Goal: Task Accomplishment & Management: Use online tool/utility

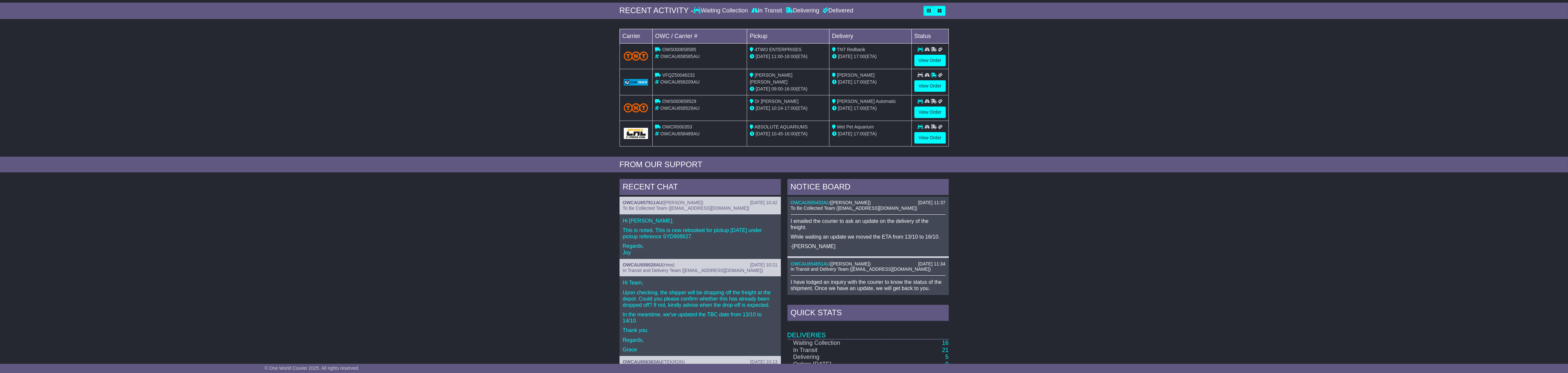
scroll to position [164, 0]
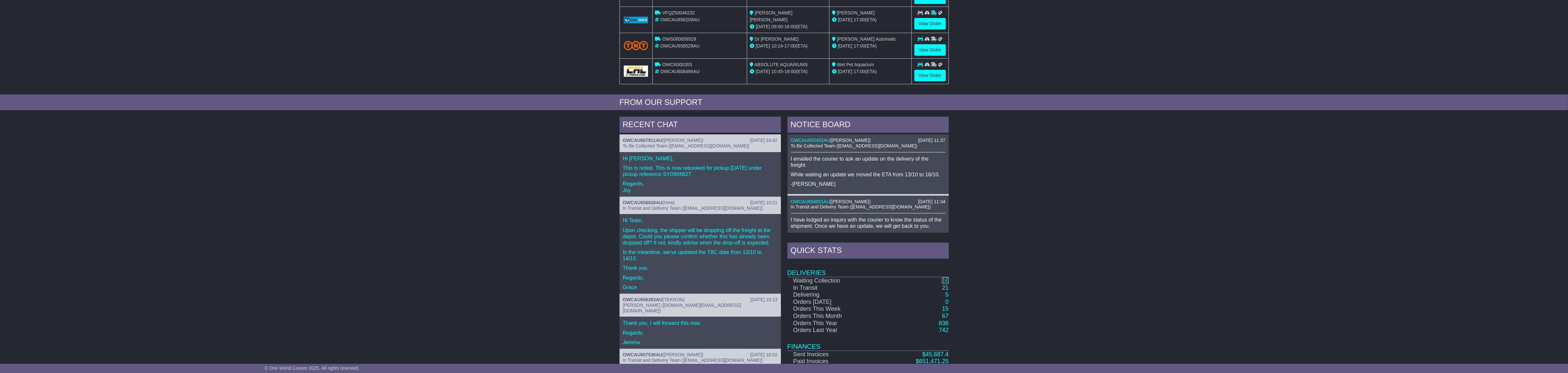
click at [948, 280] on link "16" at bounding box center [945, 280] width 7 height 7
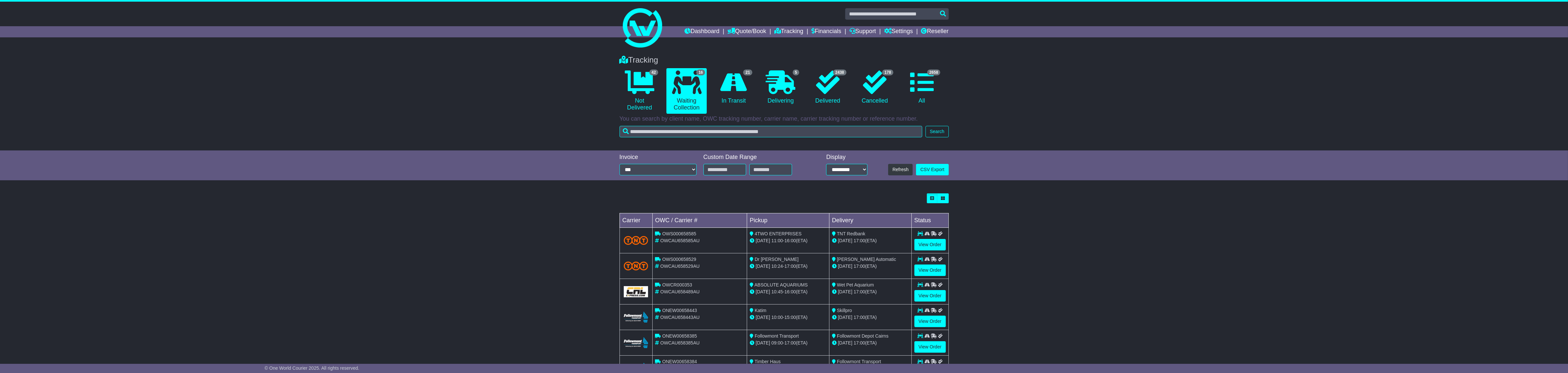
click at [802, 285] on span "ABSOLUTE AQUARIUMS" at bounding box center [780, 284] width 53 height 5
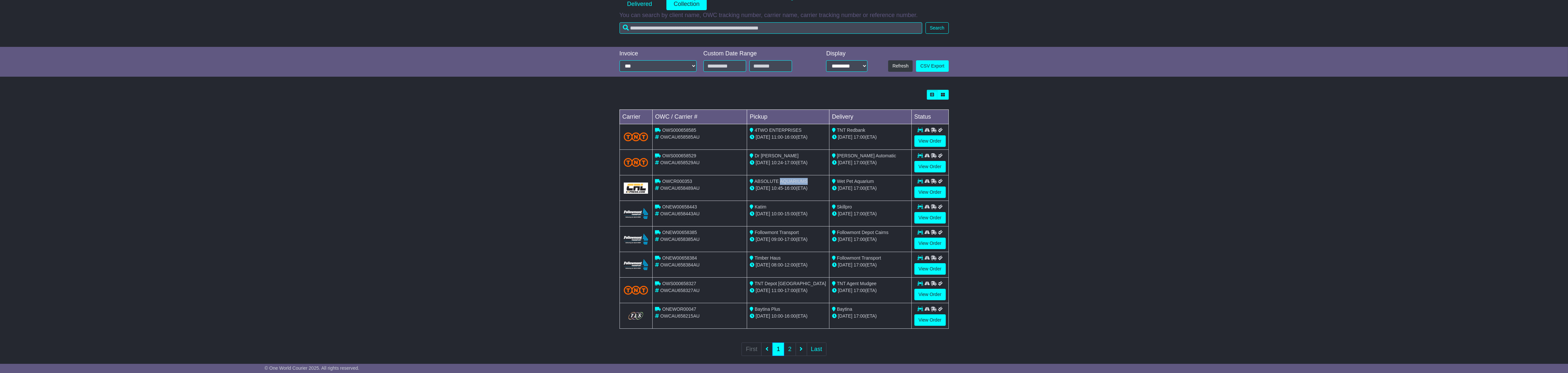
scroll to position [114, 0]
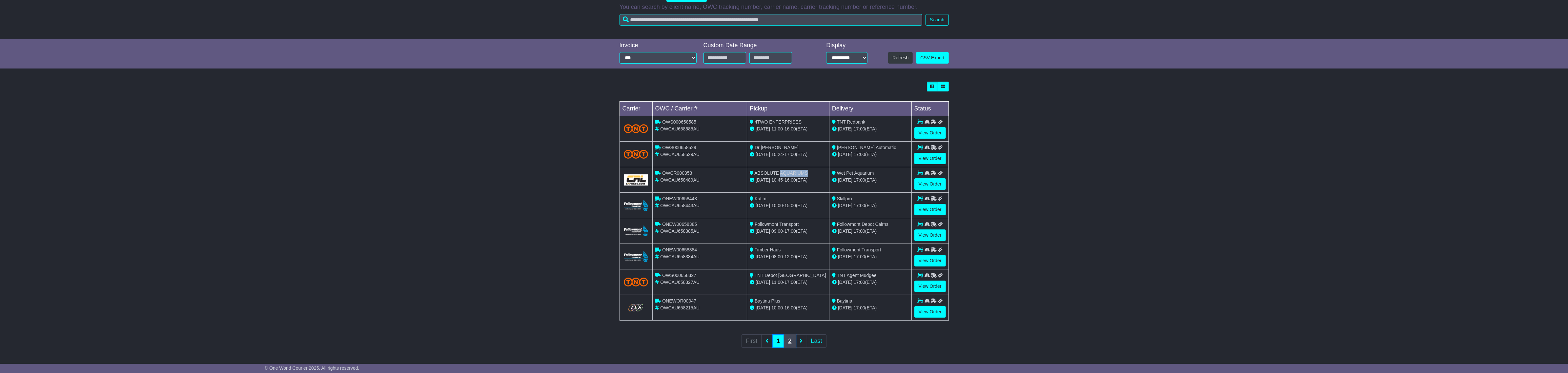
click at [788, 343] on link "2" at bounding box center [789, 341] width 12 height 13
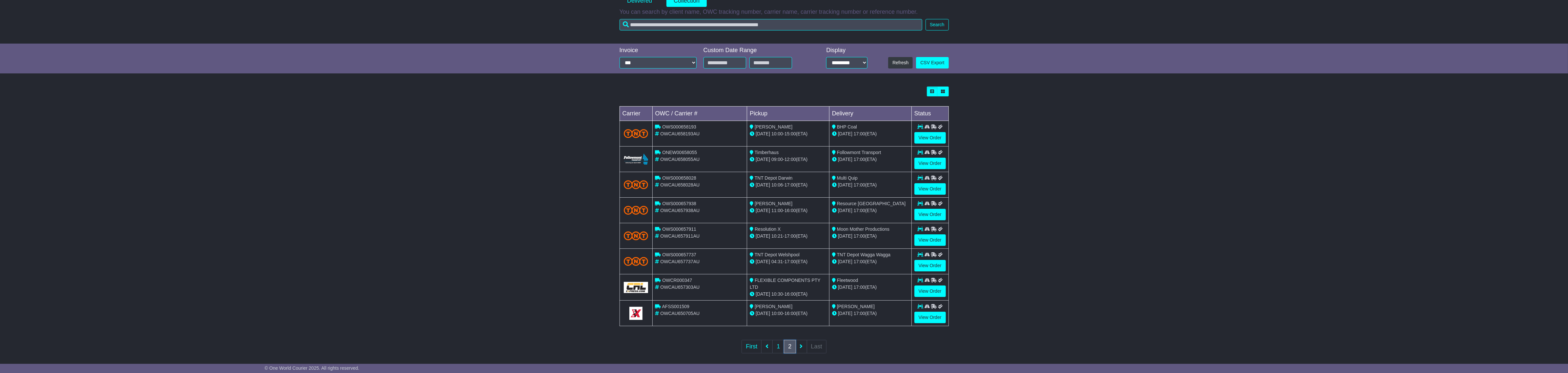
scroll to position [114, 0]
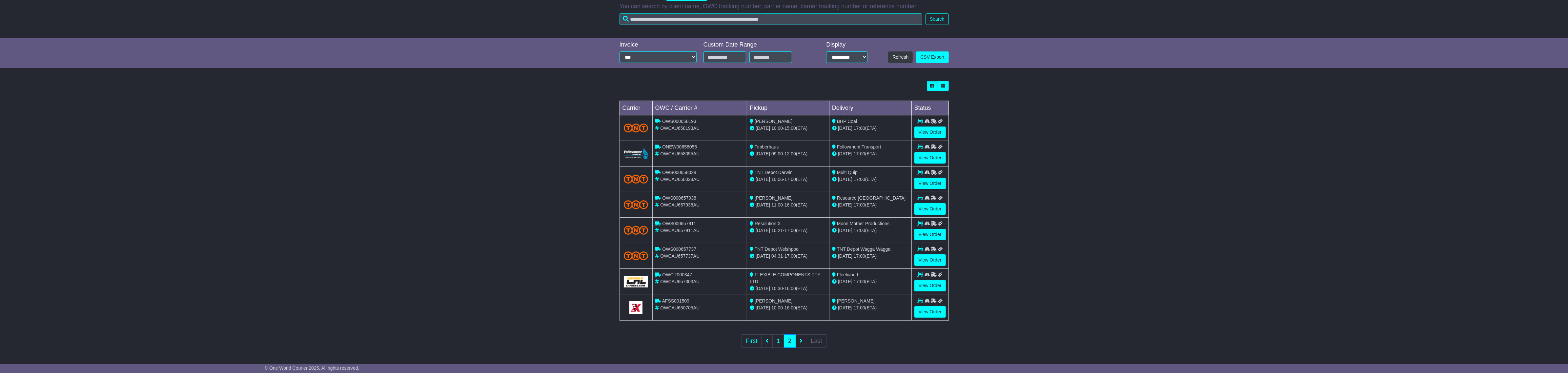
click at [805, 275] on span "FLEXIBLE COMPONENTS PTY LTD" at bounding box center [785, 278] width 70 height 12
click at [794, 274] on span "FLEXIBLE COMPONENTS PTY LTD" at bounding box center [785, 278] width 70 height 12
click at [927, 289] on link "View Order" at bounding box center [930, 285] width 32 height 12
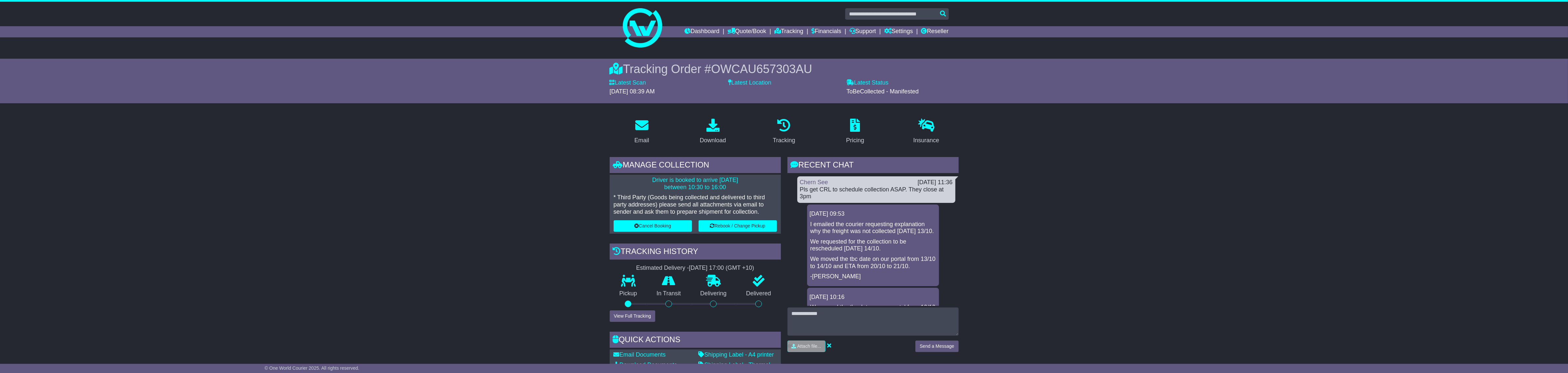
click at [769, 72] on span "OWCAU657303AU" at bounding box center [761, 69] width 101 height 13
click at [775, 70] on span "OWCAU657303AU" at bounding box center [761, 69] width 101 height 13
copy span "OWCAU657303AU"
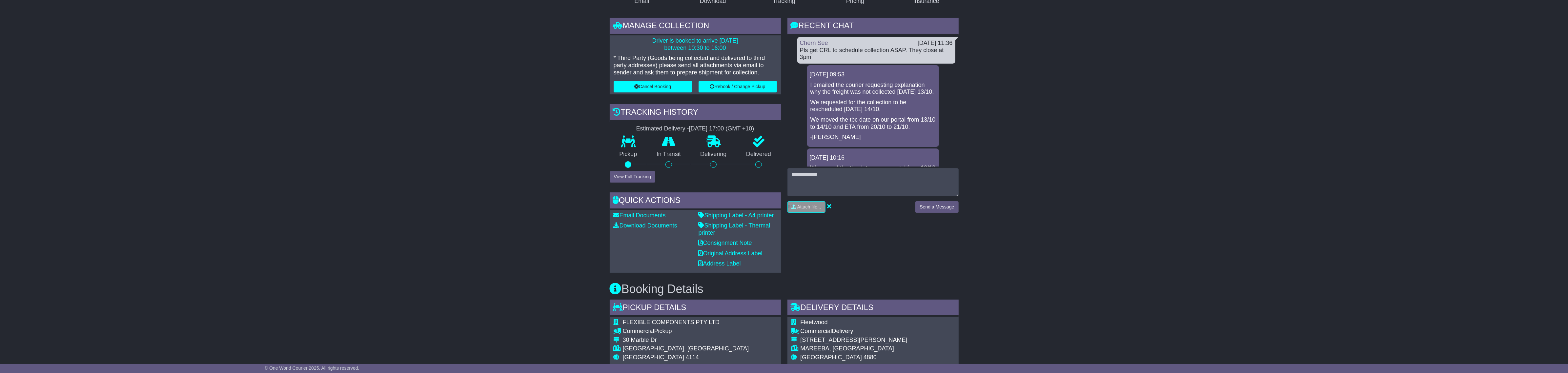
scroll to position [123, 0]
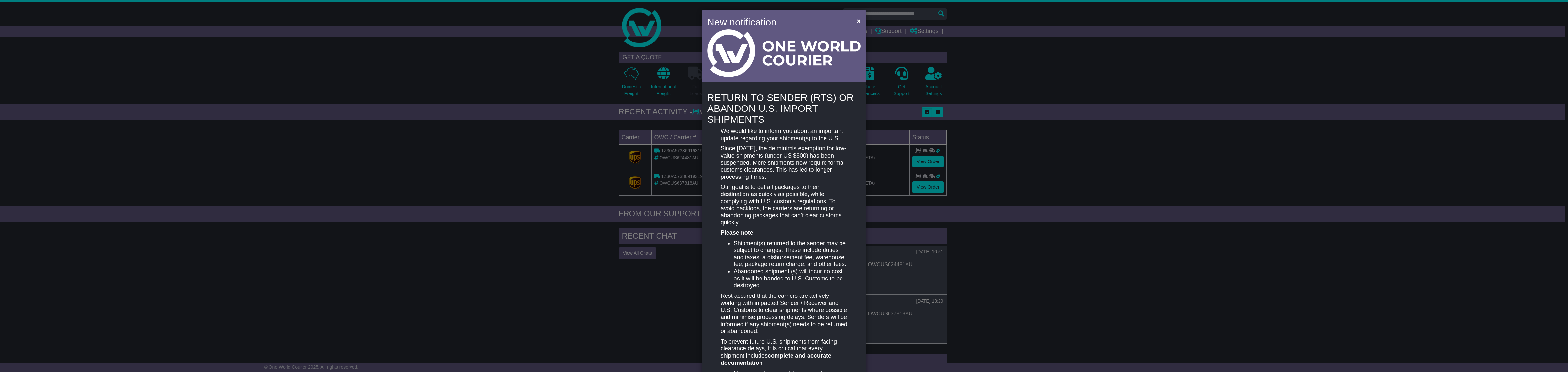
scroll to position [194, 0]
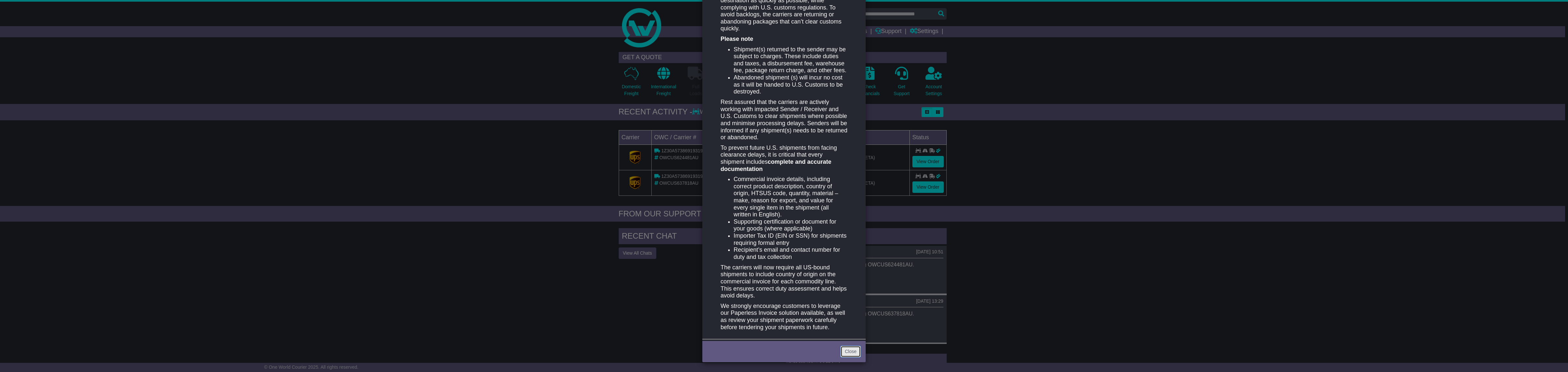
click at [841, 356] on link "Close" at bounding box center [850, 351] width 20 height 12
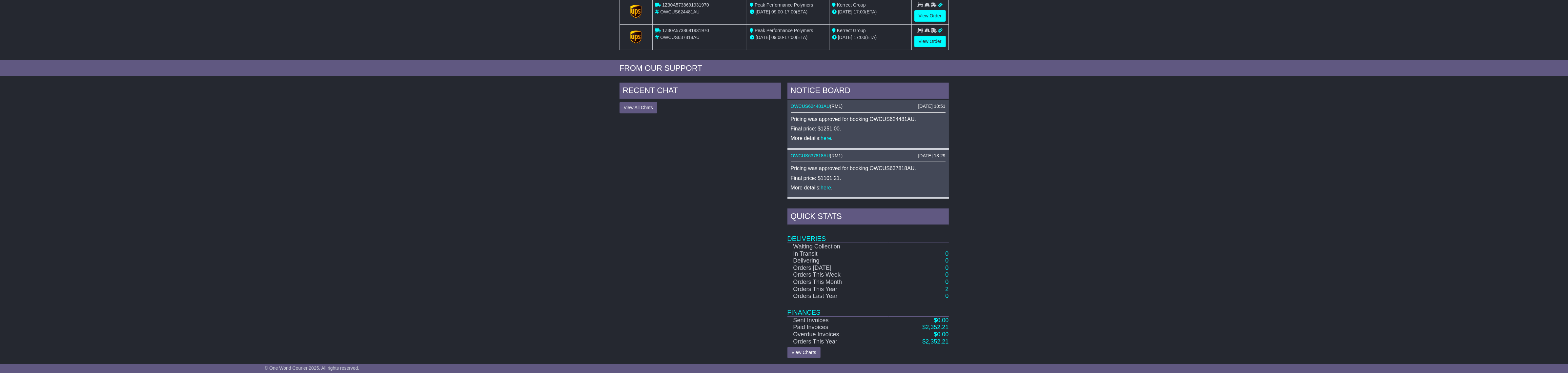
scroll to position [148, 0]
click at [945, 287] on td "2" at bounding box center [918, 288] width 60 height 7
click at [950, 290] on div "NOTICE BOARD 26 Aug 2025 10:51 OWCUS624481AU ( RM1 ) Pricing was approved for b…" at bounding box center [868, 219] width 168 height 275
click at [947, 287] on link "2" at bounding box center [947, 287] width 3 height 7
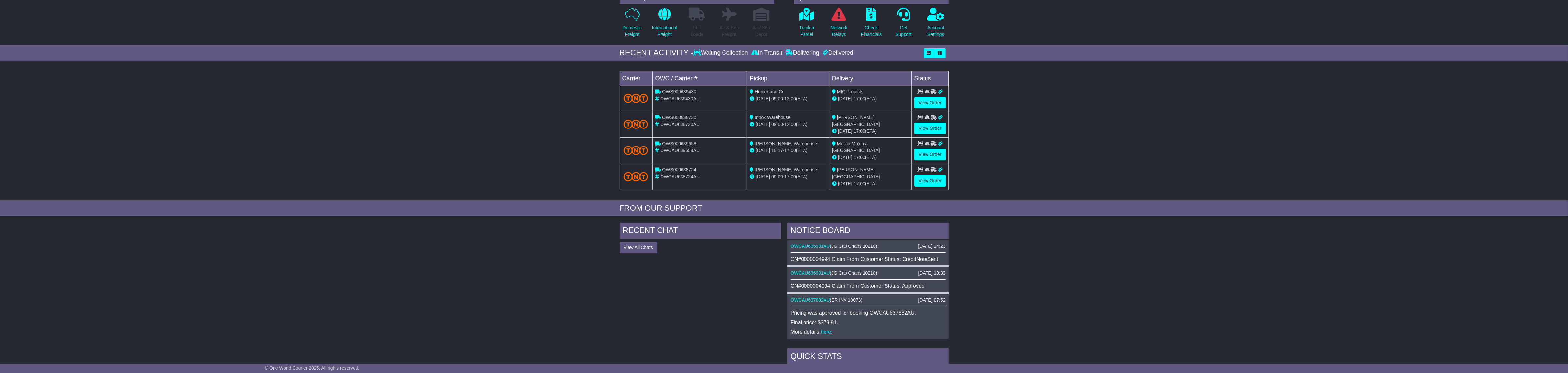
scroll to position [36, 0]
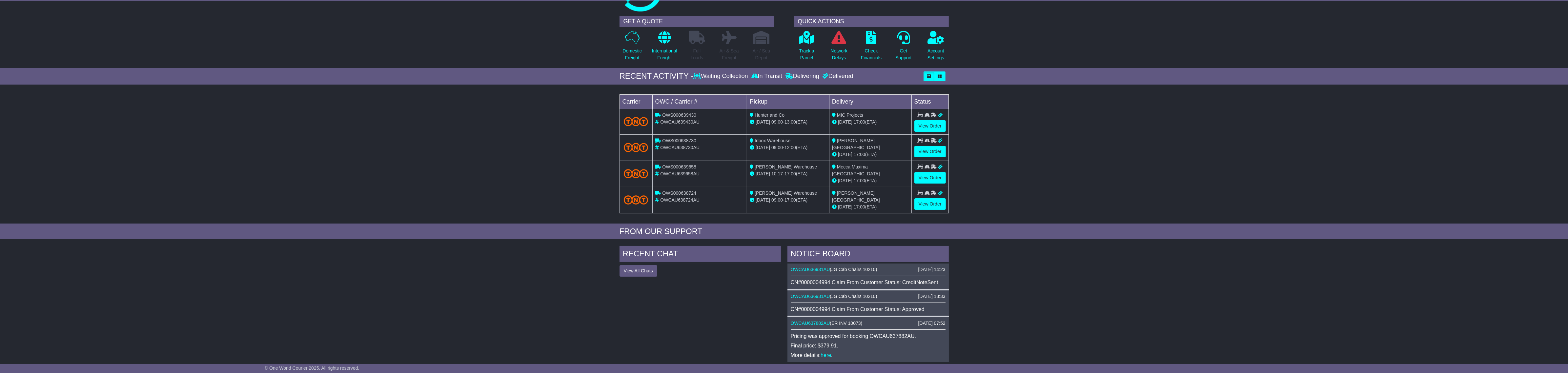
drag, startPoint x: 568, startPoint y: 156, endPoint x: 565, endPoint y: 154, distance: 3.6
click at [568, 156] on div "Loading... No bookings found Carrier OWC / Carrier # Pickup Delivery Status OWS…" at bounding box center [784, 156] width 1568 height 136
click at [824, 267] on link "OWCAU636931AU" at bounding box center [810, 269] width 39 height 5
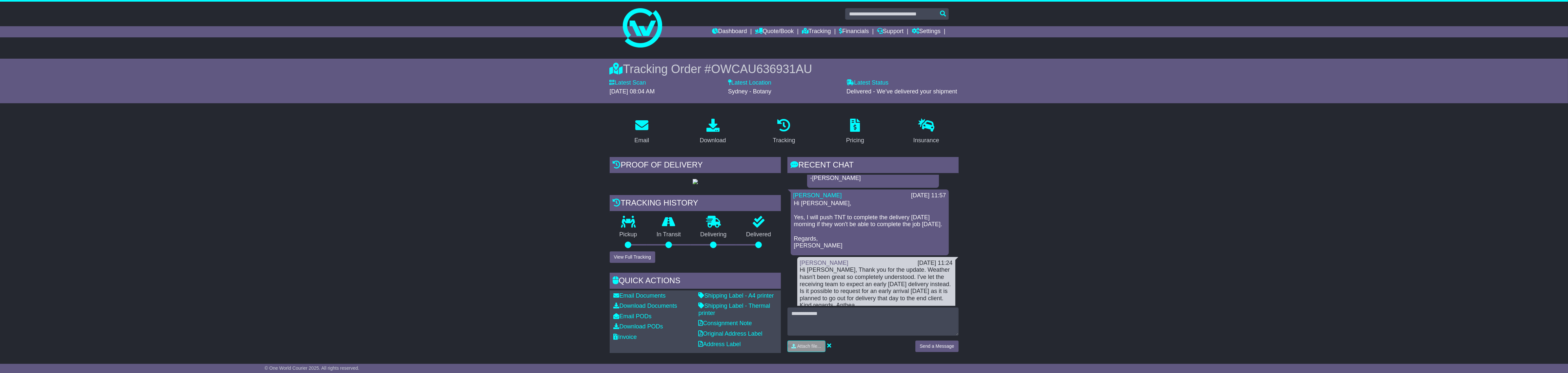
scroll to position [287, 0]
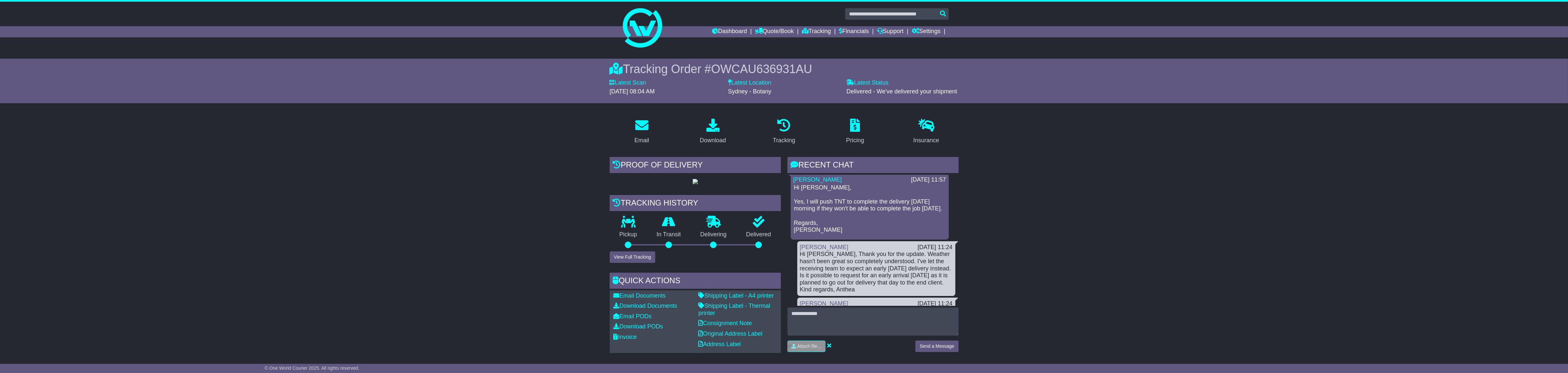
click at [919, 266] on div "Hi Cristina, Thank you for the update. Weather hasn't been great so completely …" at bounding box center [876, 272] width 153 height 43
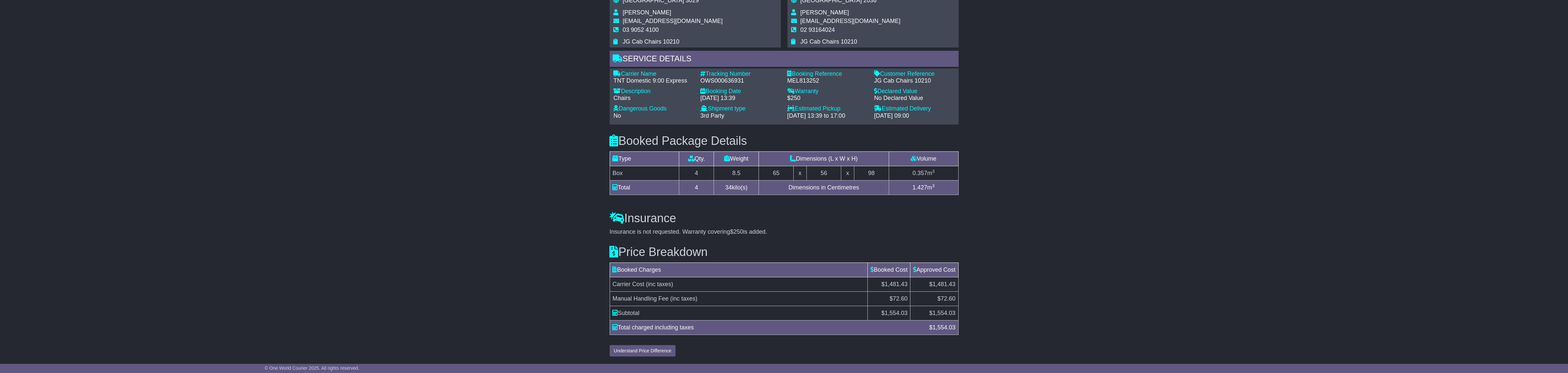
scroll to position [463, 0]
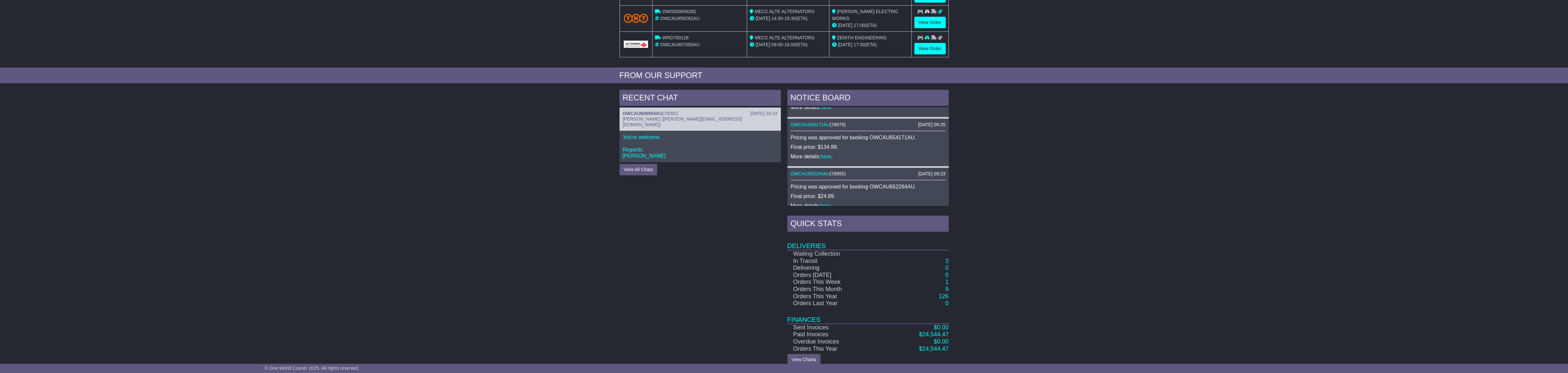
scroll to position [200, 0]
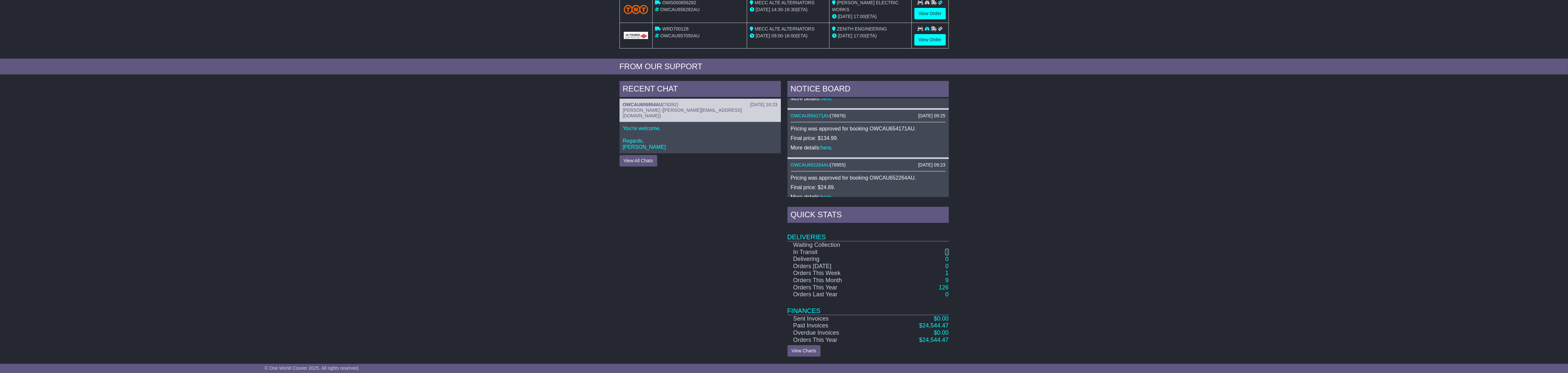
click at [947, 254] on link "3" at bounding box center [947, 252] width 3 height 7
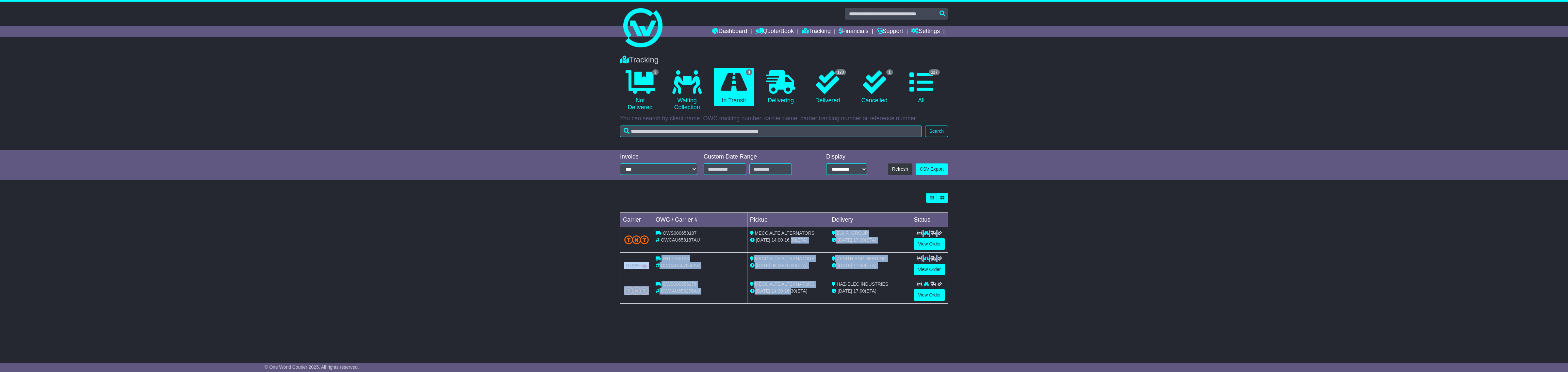
drag, startPoint x: 793, startPoint y: 244, endPoint x: 792, endPoint y: 293, distance: 49.0
click at [792, 293] on tbody "OWS000658187 OWCAU658187AU MECC ALTE ALTERNATORS 13 Oct 14:00 - 16:30 (ETA) B.A…" at bounding box center [784, 265] width 327 height 77
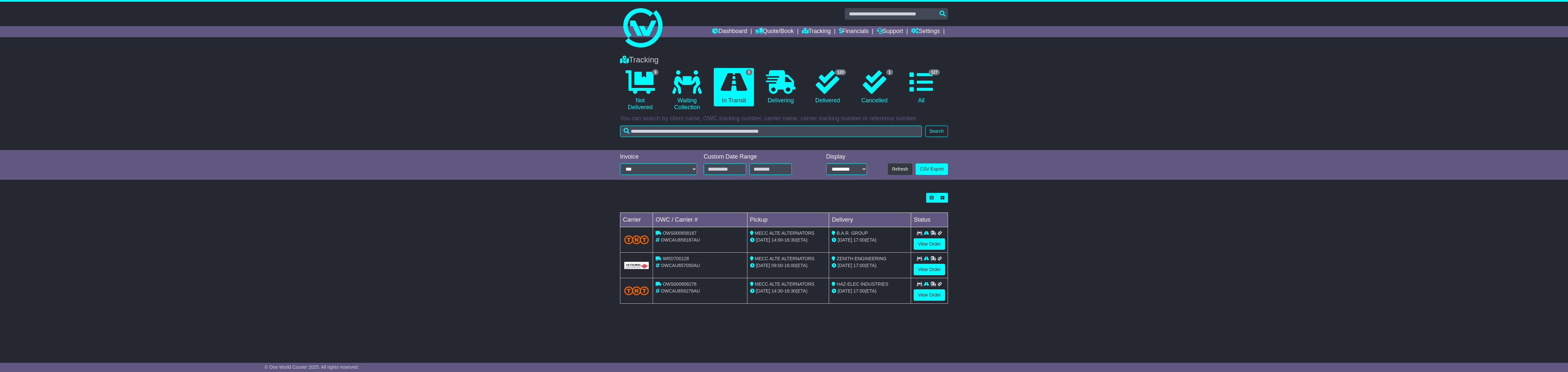
click at [1239, 326] on div "Tracking 3 Not Delivered 0 Waiting Collection 3 In Transit 0 Delivering 123 1" at bounding box center [784, 200] width 1568 height 304
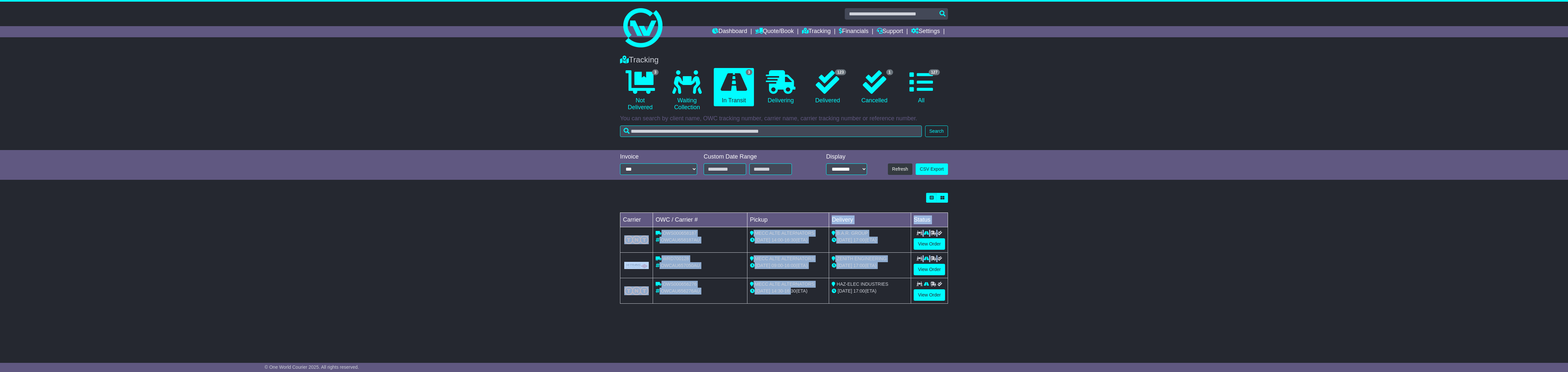
drag, startPoint x: 781, startPoint y: 228, endPoint x: 791, endPoint y: 301, distance: 73.7
click at [791, 301] on table "Carrier OWC / Carrier # Pickup Delivery Status OWS000658187 OWCAU658187AU MECC …" at bounding box center [784, 258] width 328 height 91
click at [793, 301] on td "MECC ALTE ALTERNATORS 08 Oct 14:30 - 16:30 (ETA)" at bounding box center [788, 291] width 82 height 26
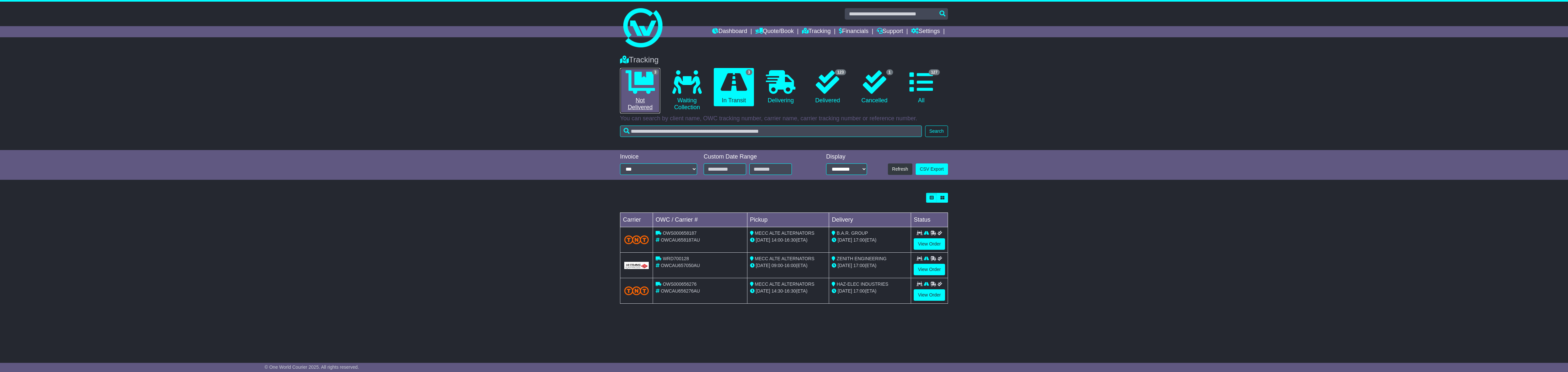
click at [621, 89] on link "3 Not Delivered" at bounding box center [640, 91] width 40 height 46
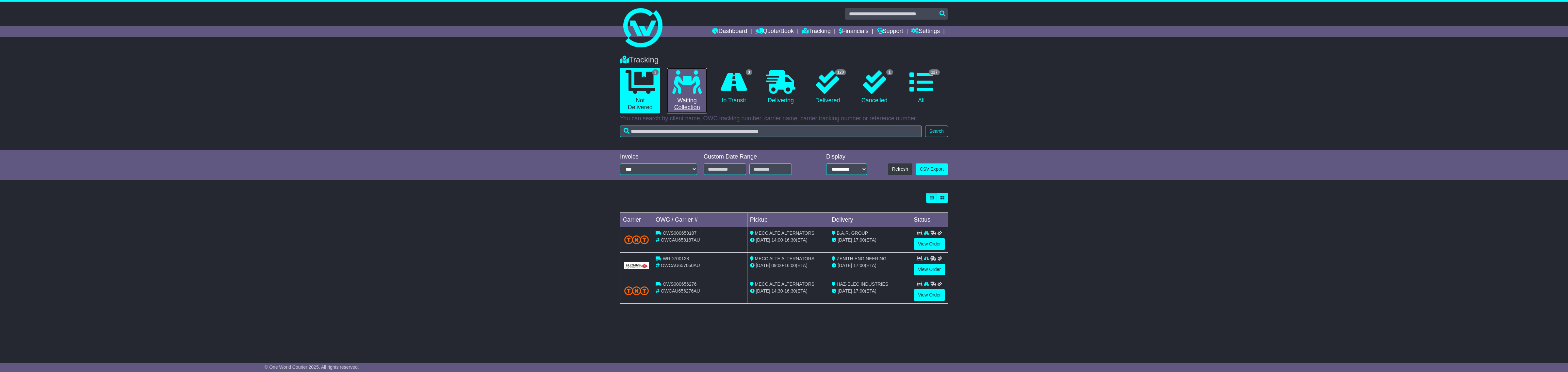
click at [695, 89] on icon at bounding box center [687, 82] width 29 height 24
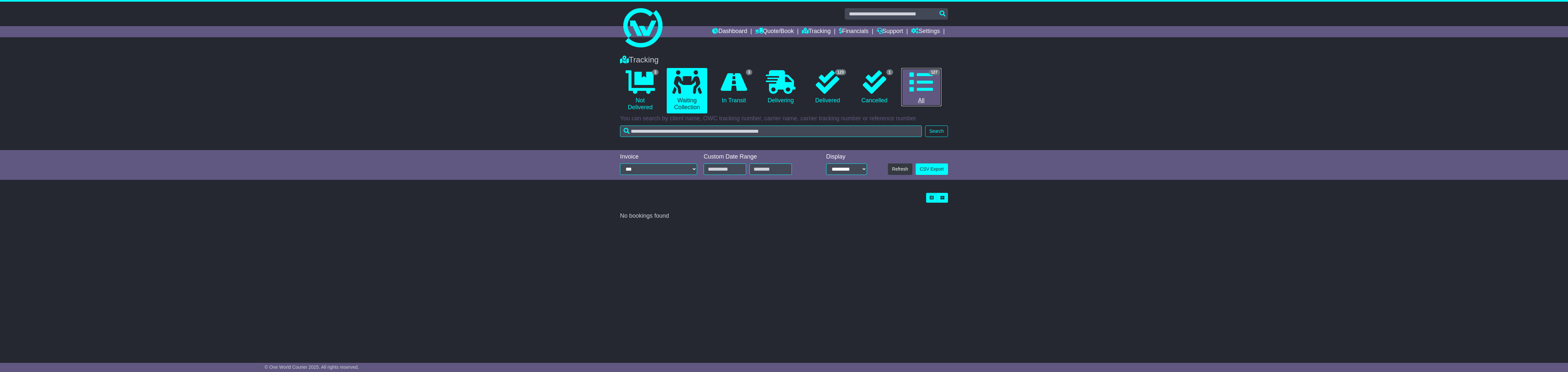
click at [937, 92] on link "127 All" at bounding box center [922, 87] width 40 height 38
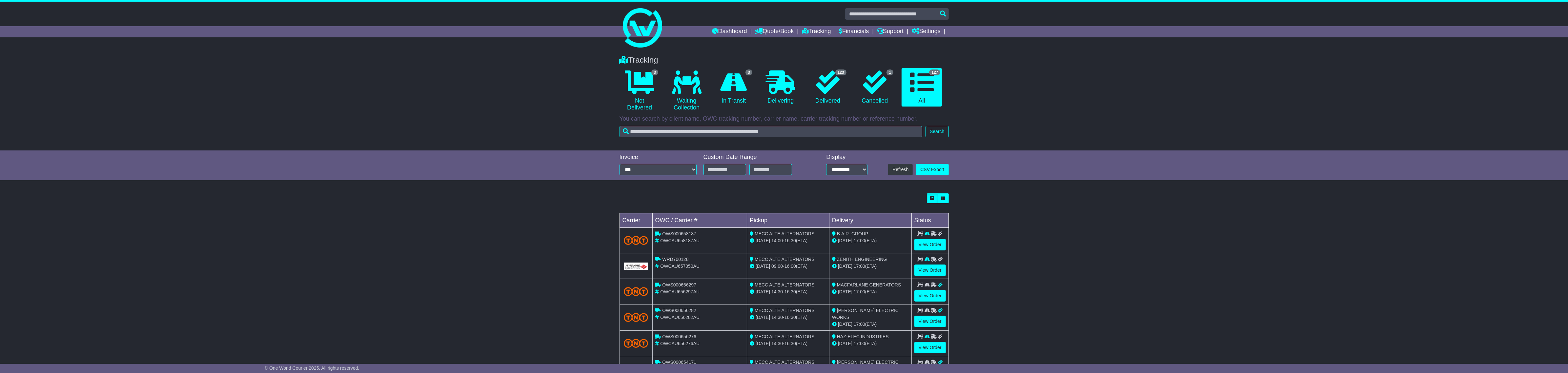
click at [604, 37] on div at bounding box center [784, 25] width 1568 height 47
click at [631, 34] on div "Dashboard Quote/Book Domestic International Saved Quotes Drafts Domestic Quote …" at bounding box center [784, 32] width 336 height 11
click at [928, 167] on link "CSV Export" at bounding box center [932, 169] width 32 height 12
click at [833, 168] on select "**********" at bounding box center [846, 169] width 41 height 12
click at [672, 174] on select "**********" at bounding box center [658, 169] width 78 height 12
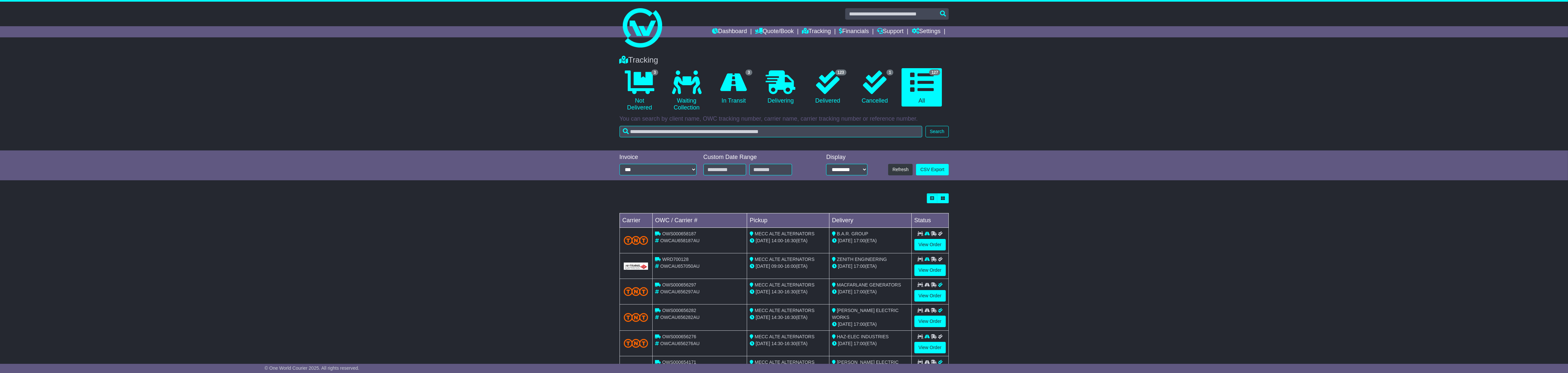
drag, startPoint x: 832, startPoint y: 207, endPoint x: 826, endPoint y: 201, distance: 8.5
click at [832, 207] on div "Loading... No bookings found Carrier OWC / Carrier # Pickup Delivery Status OWS…" at bounding box center [784, 314] width 329 height 241
click at [889, 99] on link "1 Cancelled" at bounding box center [875, 87] width 40 height 38
click at [843, 87] on link "123 Delivered" at bounding box center [827, 87] width 40 height 38
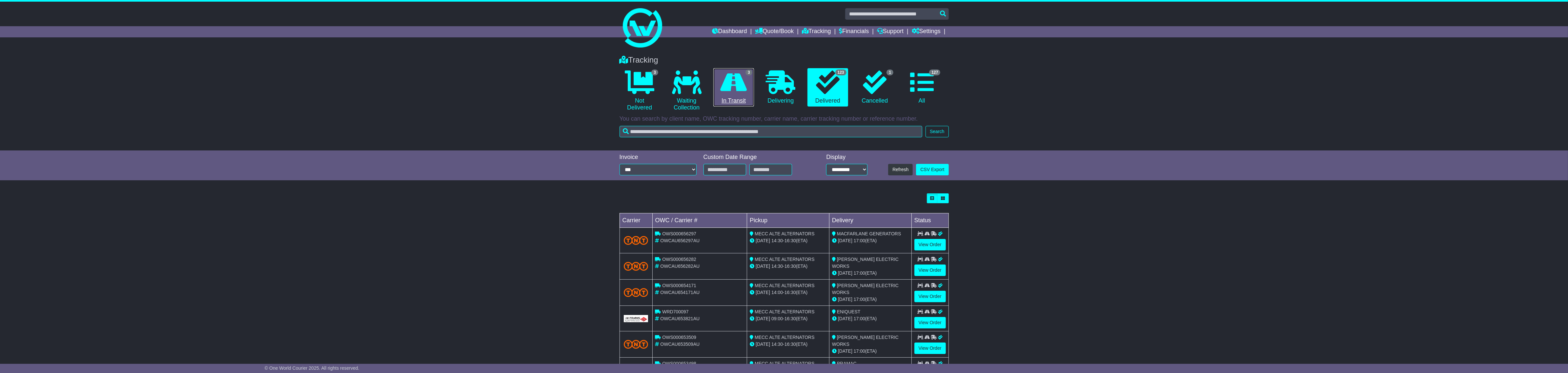
click at [747, 100] on link "3 In Transit" at bounding box center [733, 87] width 40 height 38
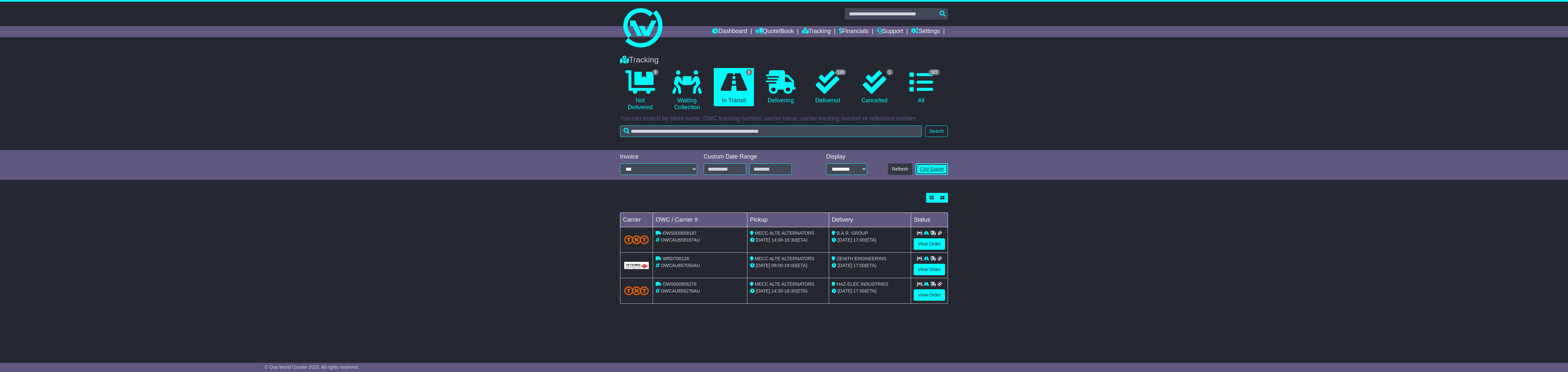
click at [939, 164] on link "CSV Export" at bounding box center [931, 169] width 32 height 12
click at [772, 100] on link "0 Delivering" at bounding box center [780, 87] width 40 height 38
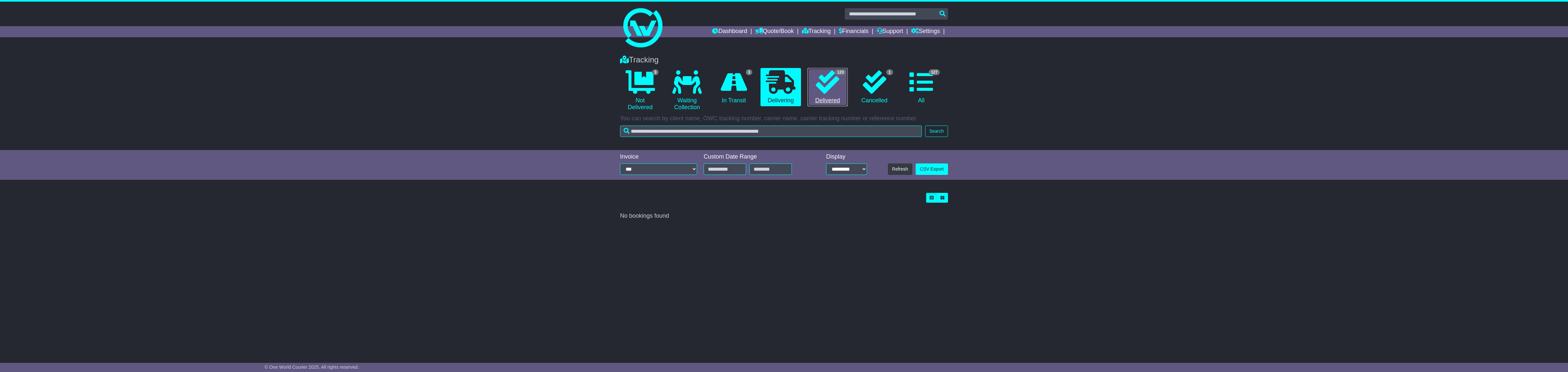
click at [844, 95] on link "123 Delivered" at bounding box center [828, 87] width 40 height 38
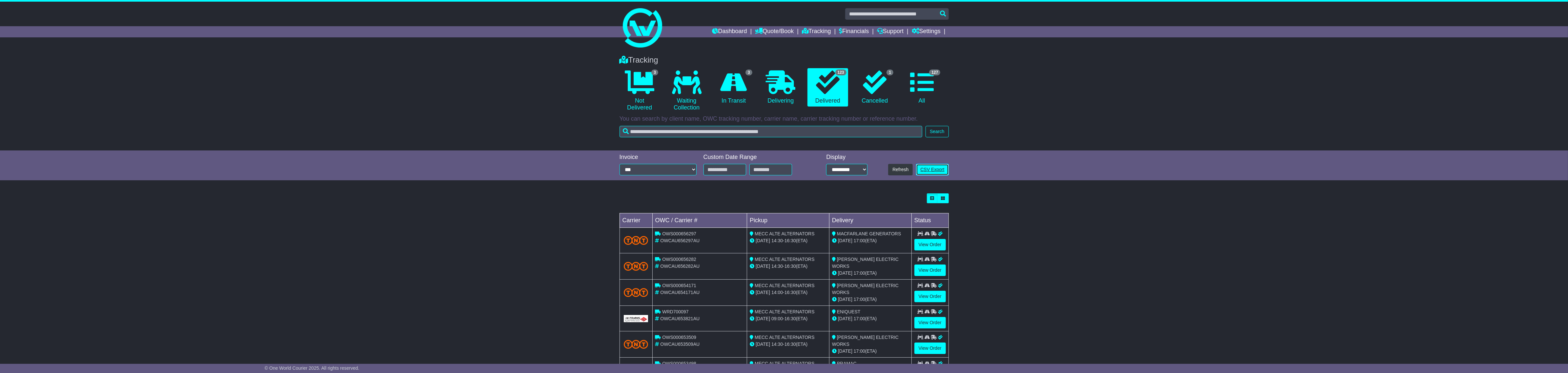
click at [937, 169] on link "CSV Export" at bounding box center [932, 169] width 32 height 12
click at [663, 172] on select "**********" at bounding box center [658, 169] width 78 height 12
click at [620, 164] on select "**********" at bounding box center [658, 169] width 78 height 12
click at [732, 172] on input "text" at bounding box center [725, 169] width 43 height 12
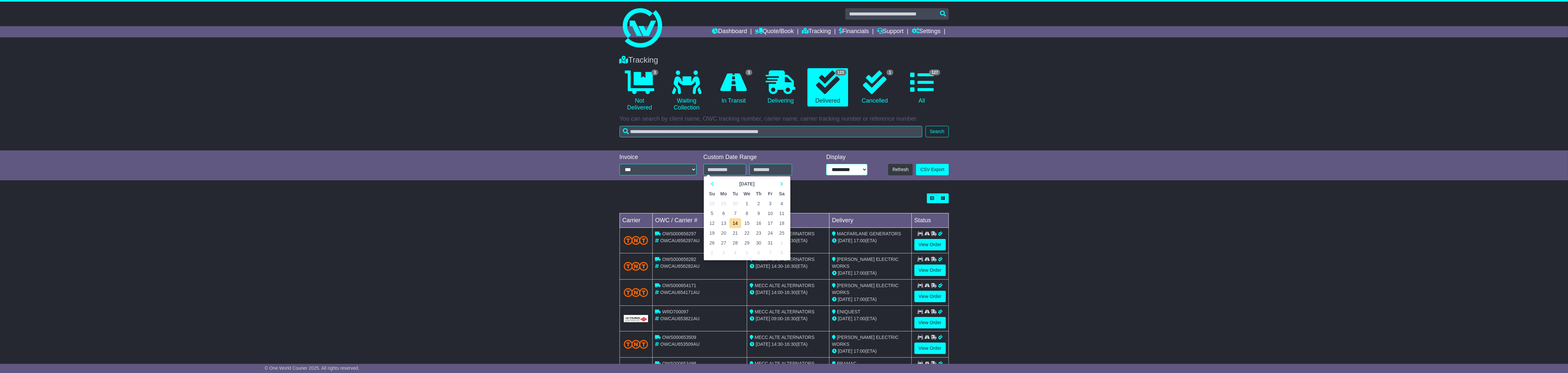
click at [855, 172] on select "**********" at bounding box center [846, 169] width 41 height 12
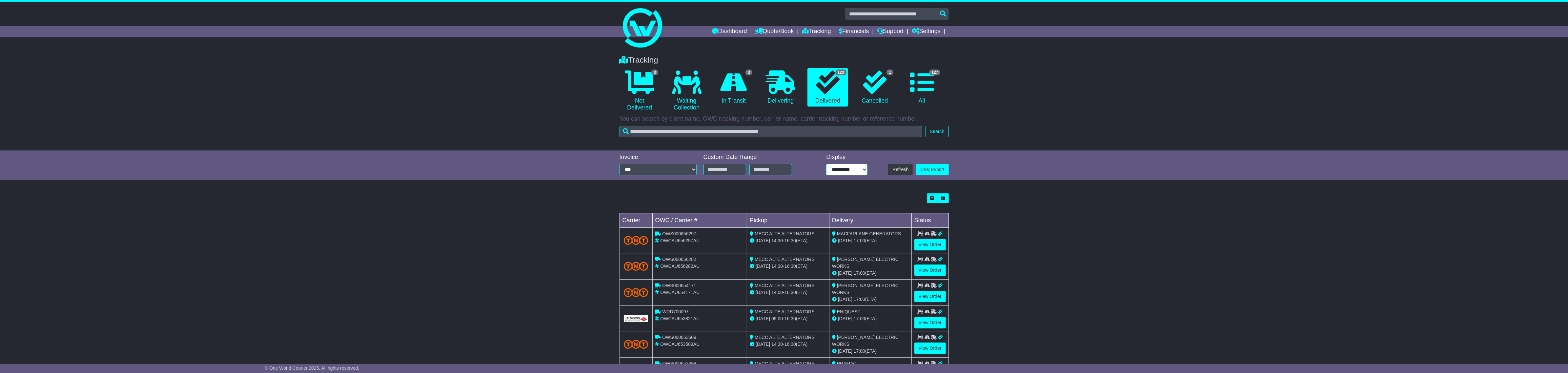
select select "**"
click at [826, 164] on select "**********" at bounding box center [846, 169] width 41 height 12
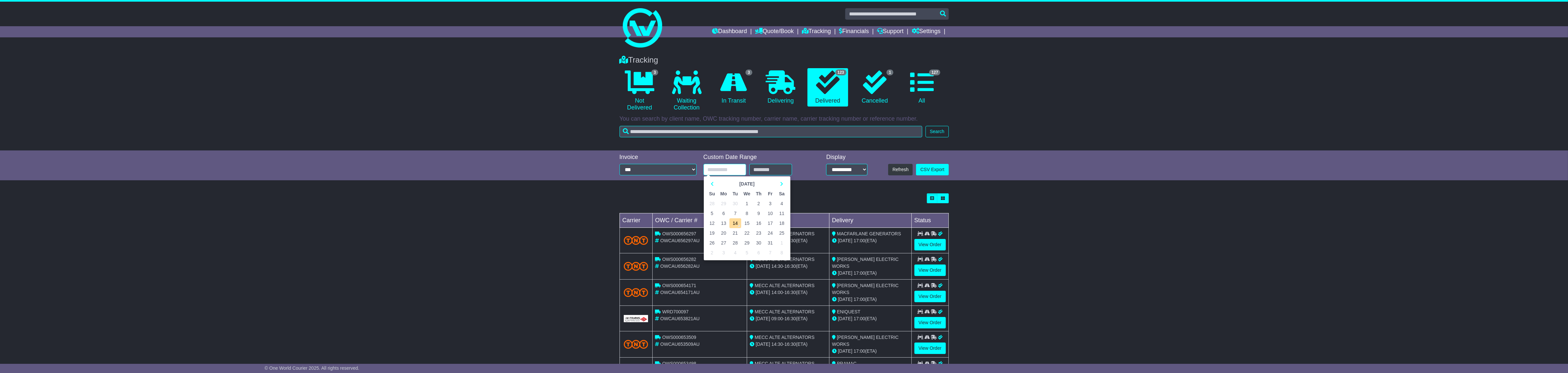
click at [722, 169] on input "text" at bounding box center [725, 169] width 43 height 12
click at [754, 183] on th "October 2025" at bounding box center [747, 184] width 58 height 10
click at [717, 183] on th "2025" at bounding box center [747, 184] width 62 height 10
click at [717, 183] on th "2020-2031" at bounding box center [747, 184] width 62 height 10
click at [0, 0] on th "2000-2107" at bounding box center [0, 0] width 0 height 0
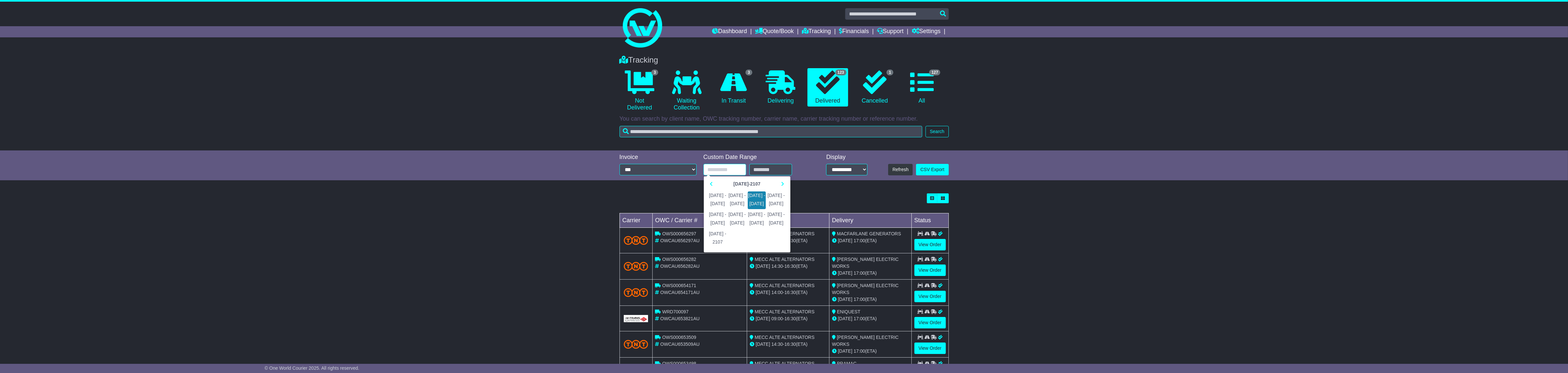
click at [717, 183] on th "2000-2107" at bounding box center [747, 184] width 62 height 10
click at [720, 198] on span "2000 - 2011" at bounding box center [718, 200] width 18 height 18
click at [724, 200] on span "2000" at bounding box center [718, 200] width 18 height 18
click at [719, 200] on span "Jan" at bounding box center [718, 200] width 18 height 18
click at [723, 204] on td "27" at bounding box center [724, 203] width 12 height 10
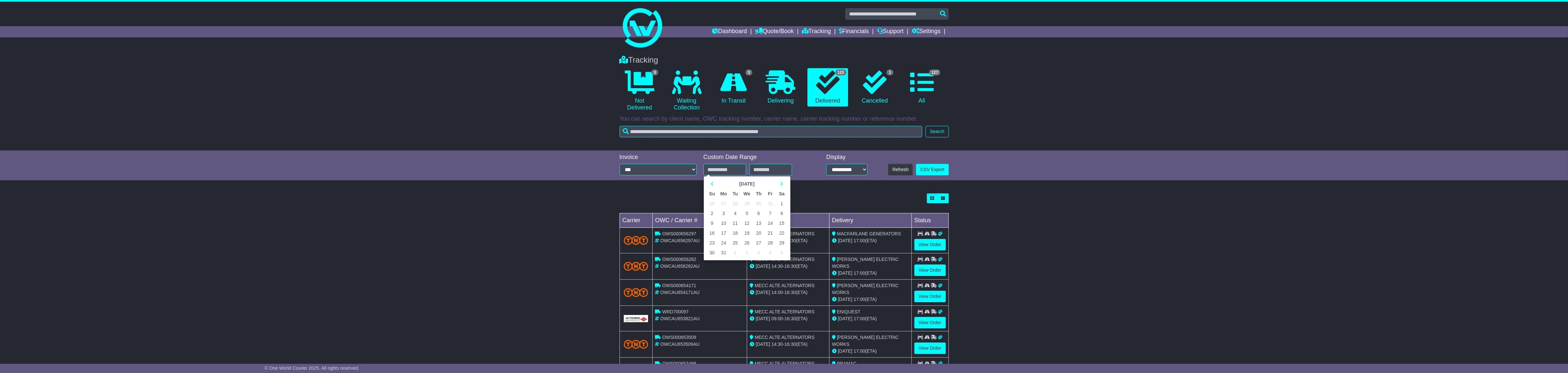
type input "**********"
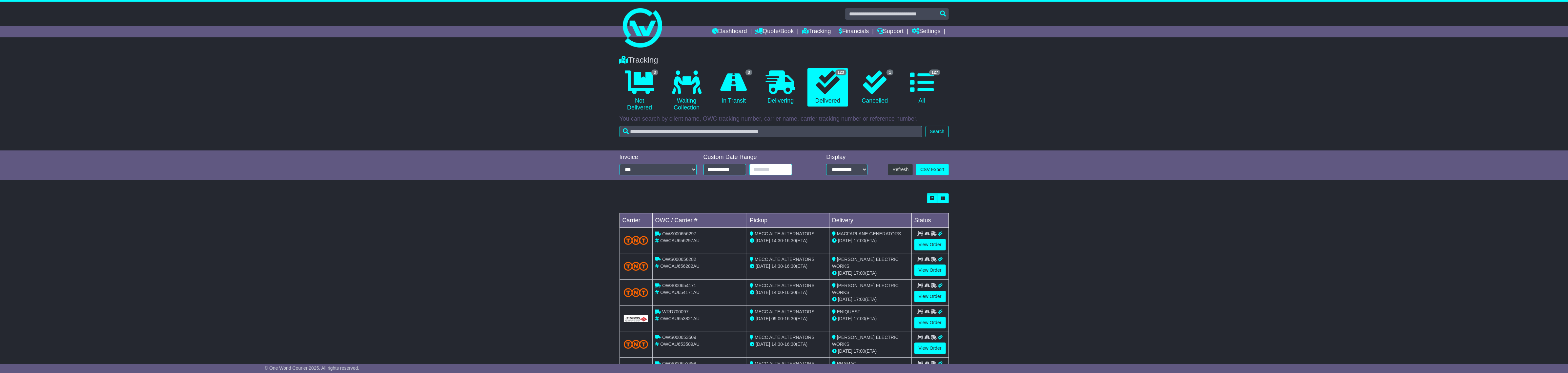
click at [779, 169] on input "text" at bounding box center [771, 169] width 43 height 12
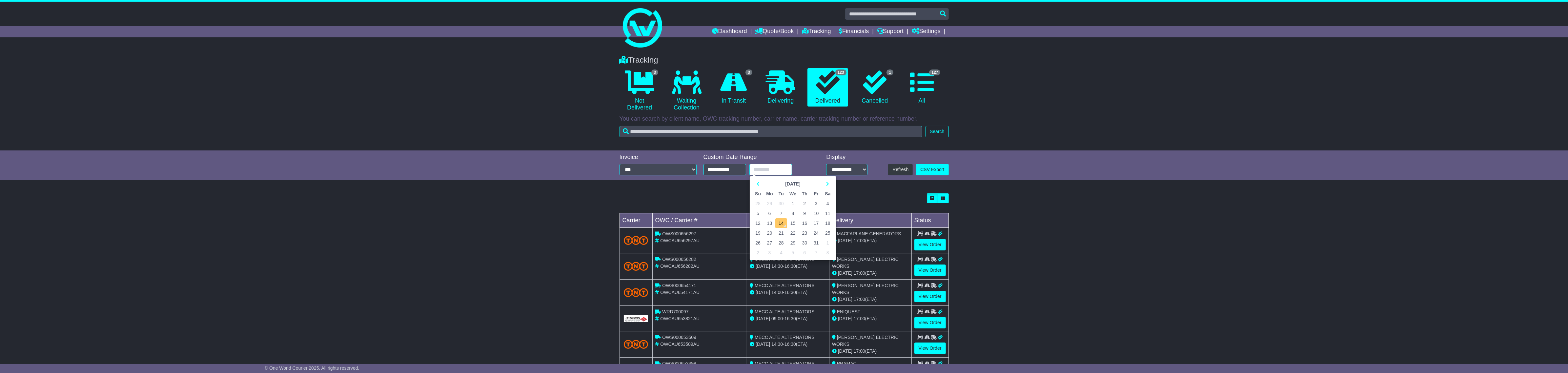
click at [782, 220] on td "14" at bounding box center [781, 223] width 12 height 10
type input "**********"
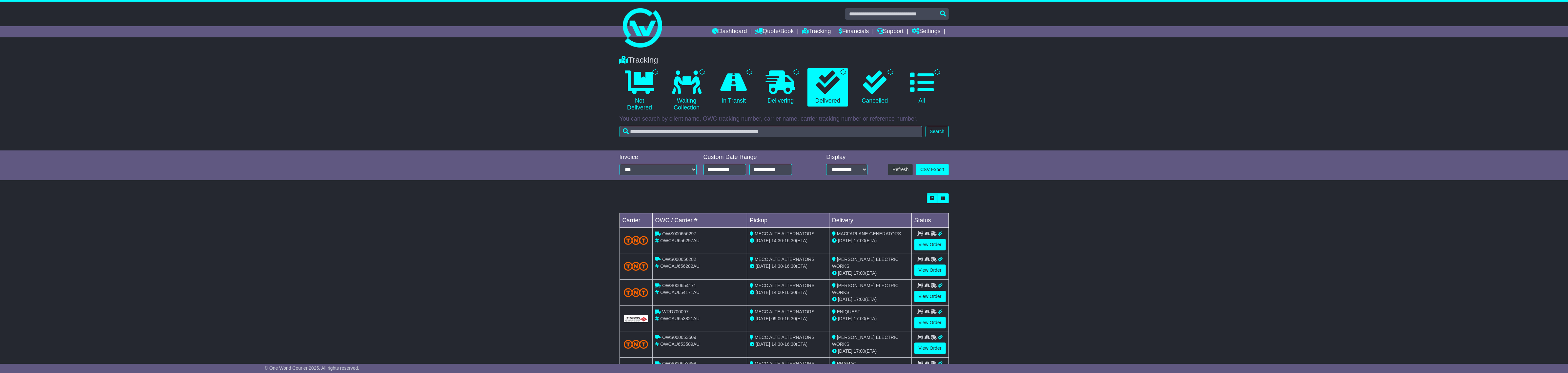
click at [782, 220] on td "Pickup" at bounding box center [788, 220] width 82 height 15
click at [939, 173] on link "CSV Export" at bounding box center [932, 169] width 32 height 12
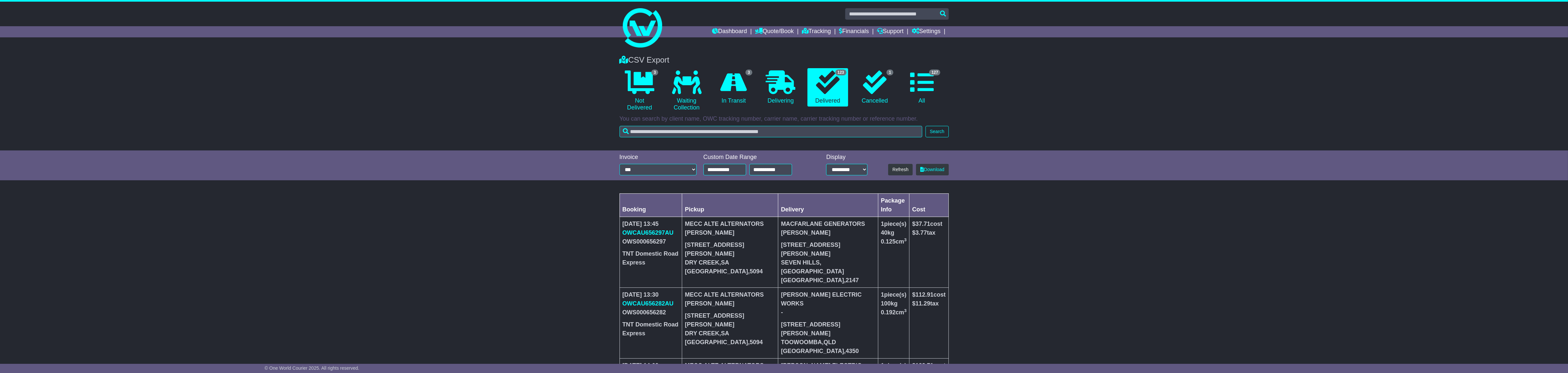
click at [933, 161] on div "**********" at bounding box center [784, 165] width 336 height 24
click at [937, 167] on link "Download" at bounding box center [932, 169] width 32 height 12
click at [682, 110] on link "0 Waiting Collection" at bounding box center [687, 91] width 40 height 46
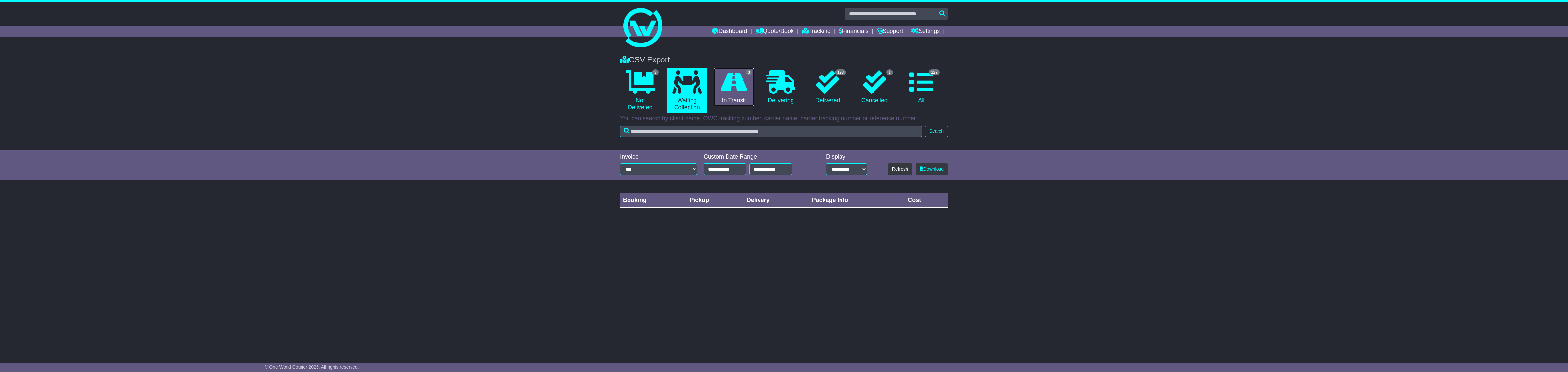
click at [733, 80] on icon at bounding box center [733, 82] width 26 height 24
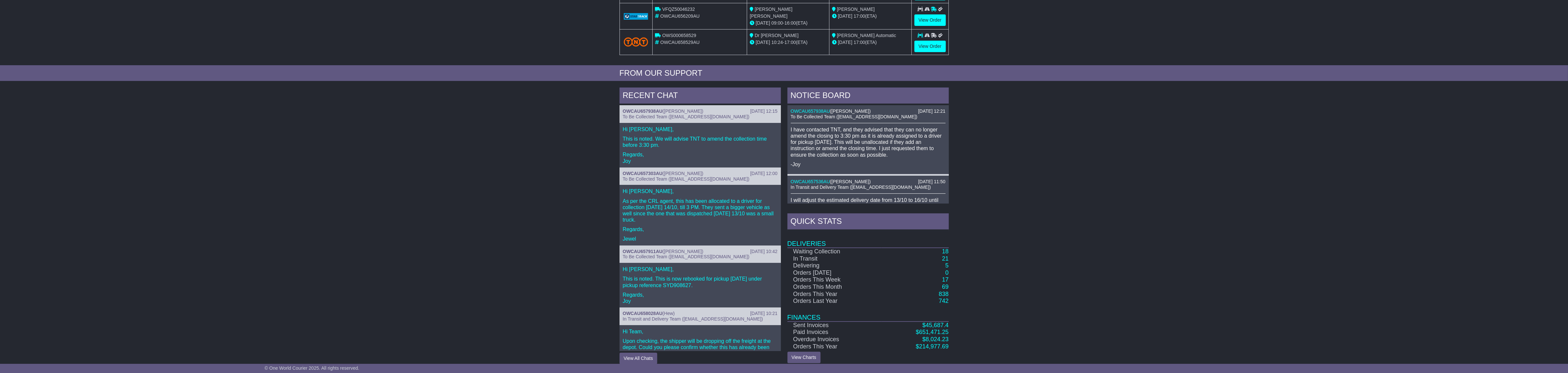
scroll to position [201, 0]
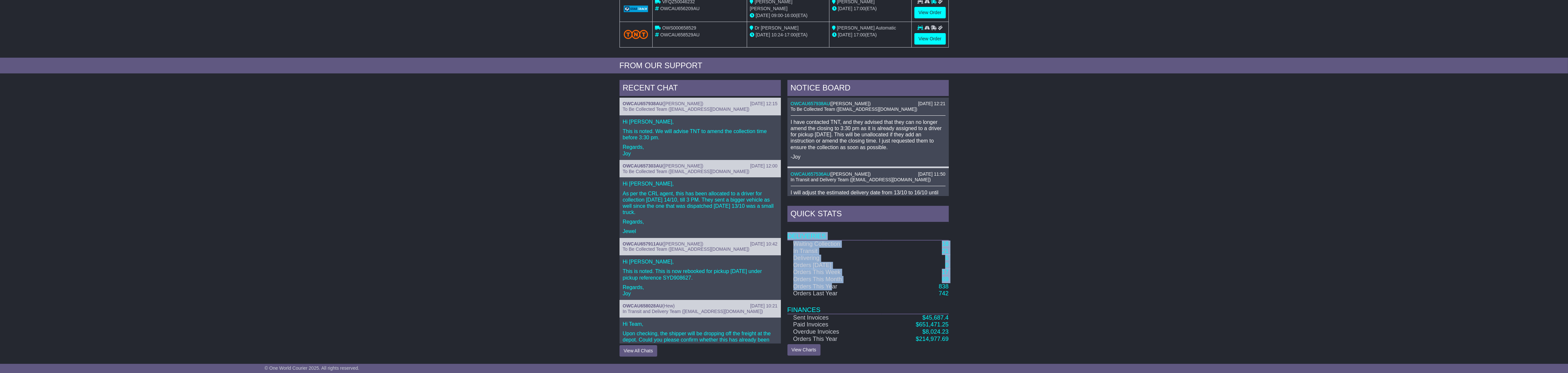
drag, startPoint x: 843, startPoint y: 286, endPoint x: 981, endPoint y: 289, distance: 138.0
click at [981, 289] on div "RECENT CHAT [DATE] 12:15 OWCAU657938AU ( [PERSON_NAME] ) To Be Collected Team (…" at bounding box center [784, 219] width 1568 height 283
click at [980, 289] on div "RECENT CHAT [DATE] 12:15 OWCAU657938AU ( [PERSON_NAME] ) To Be Collected Team (…" at bounding box center [784, 219] width 1568 height 283
click at [947, 287] on link "838" at bounding box center [943, 286] width 10 height 7
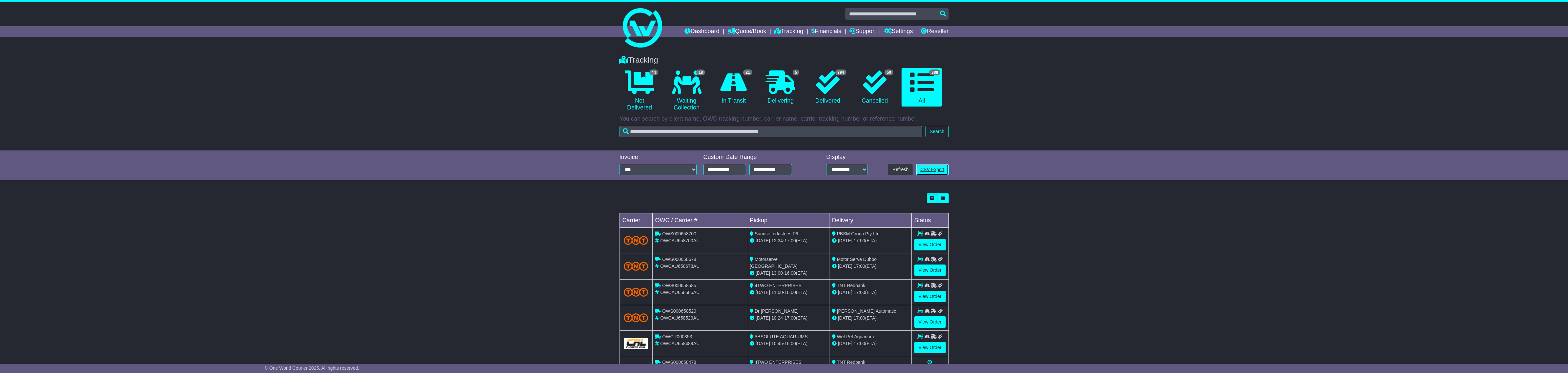
click at [939, 170] on link "CSV Export" at bounding box center [932, 169] width 32 height 12
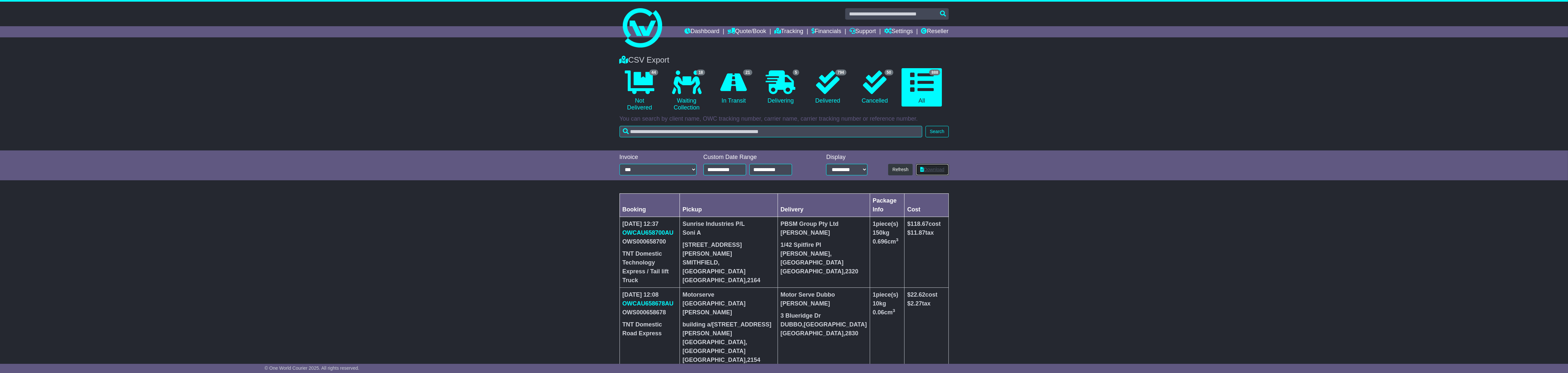
click at [942, 170] on link "Download" at bounding box center [932, 169] width 32 height 12
